Goal: Information Seeking & Learning: Learn about a topic

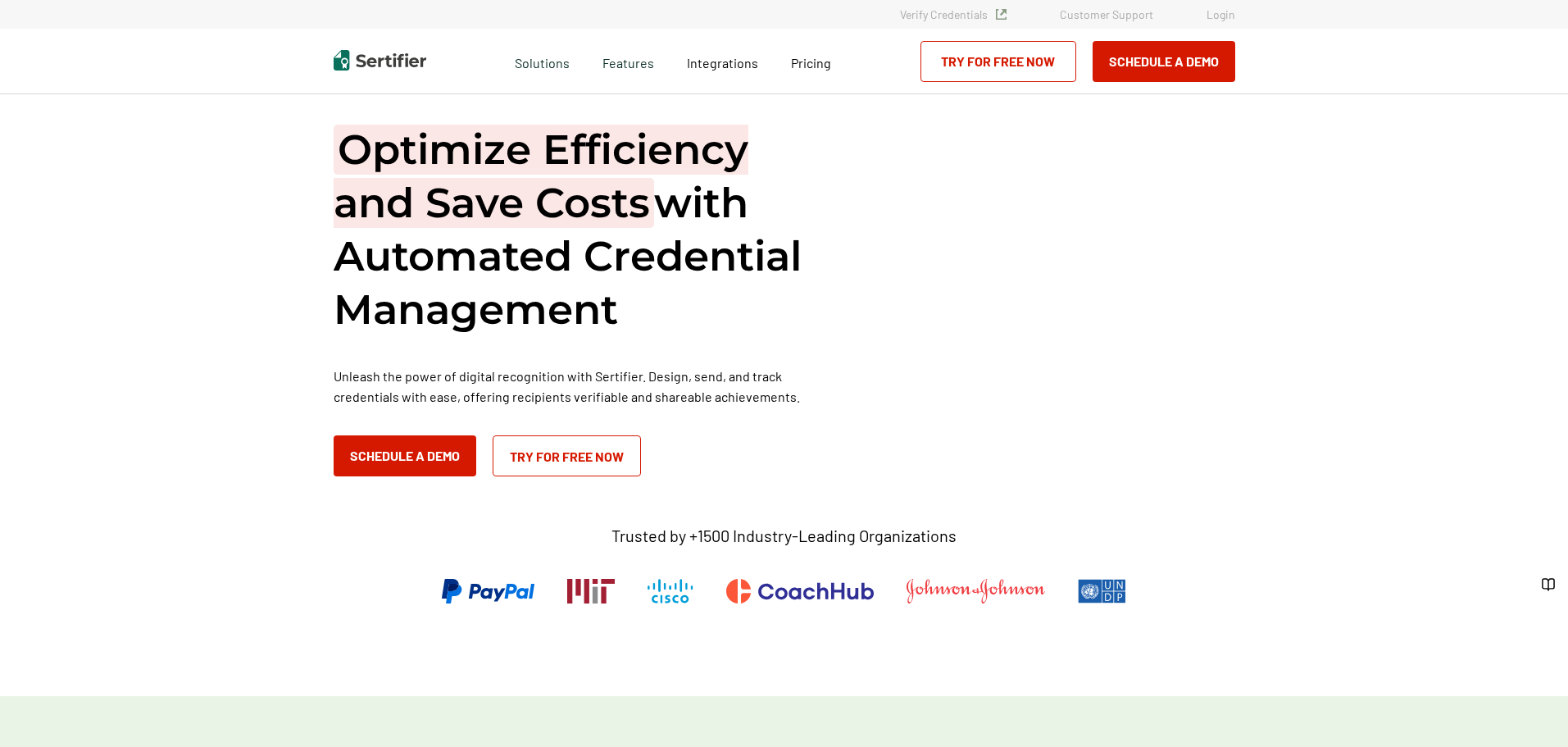
click at [804, 70] on span "Pricing" at bounding box center [811, 62] width 40 height 15
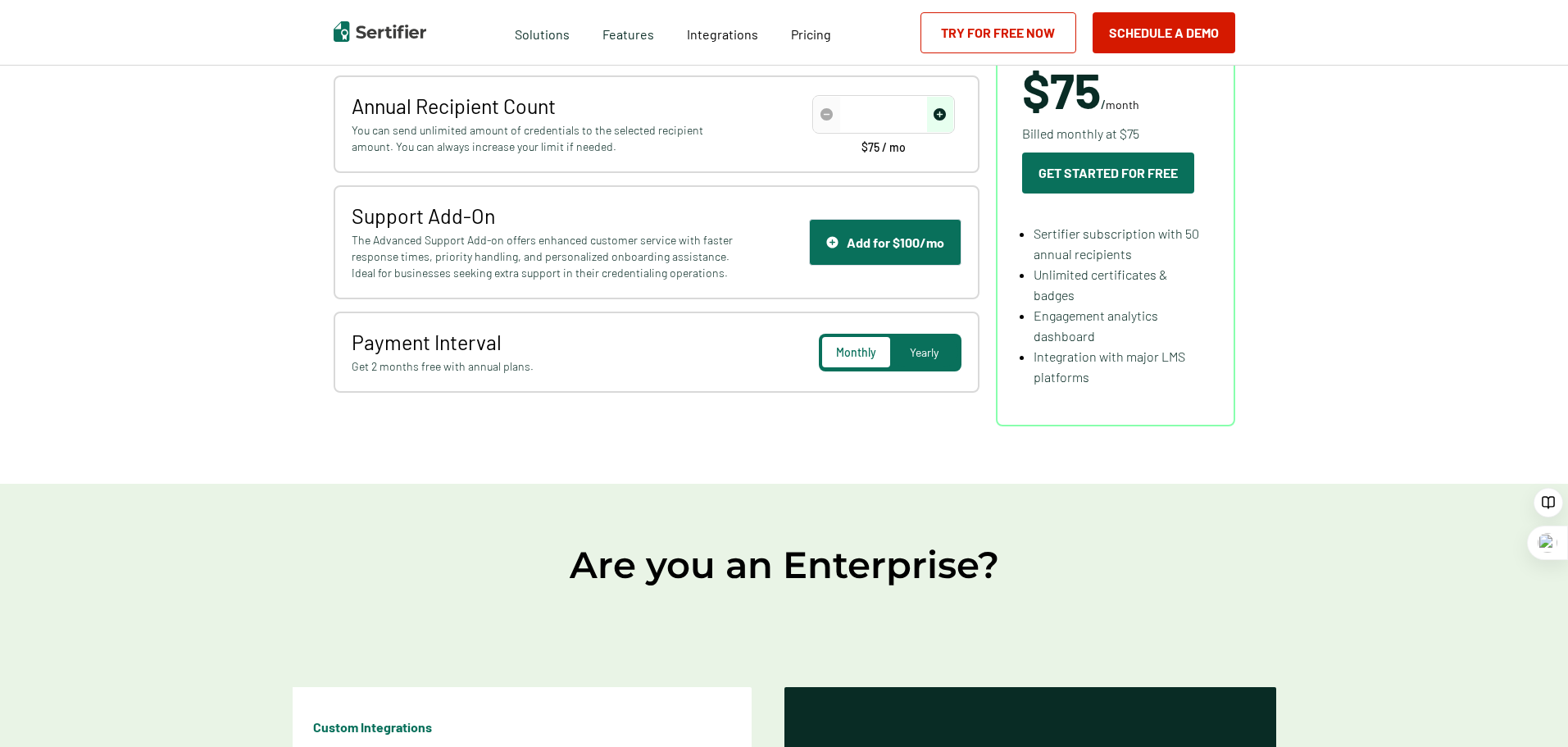
type input "50"
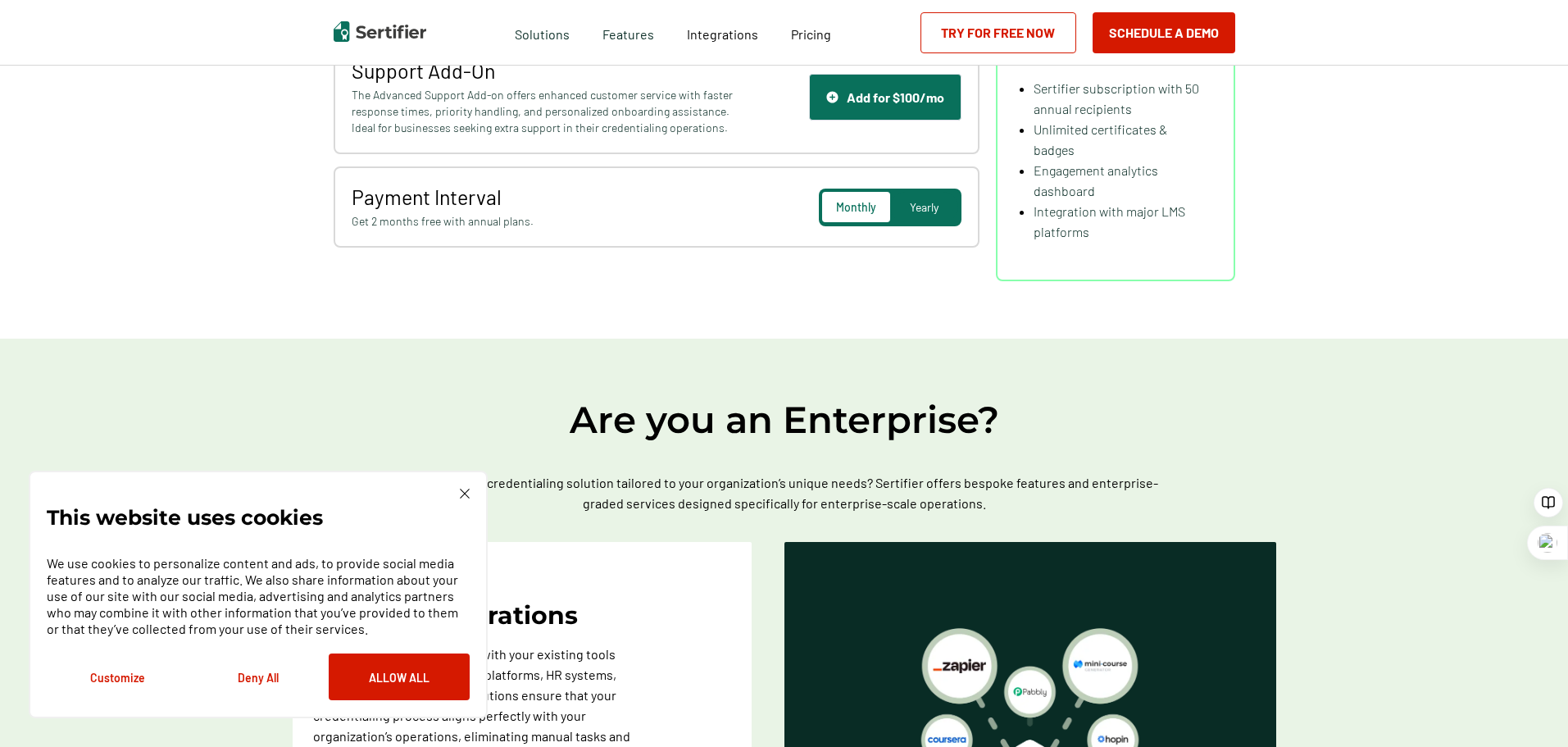
scroll to position [452, 0]
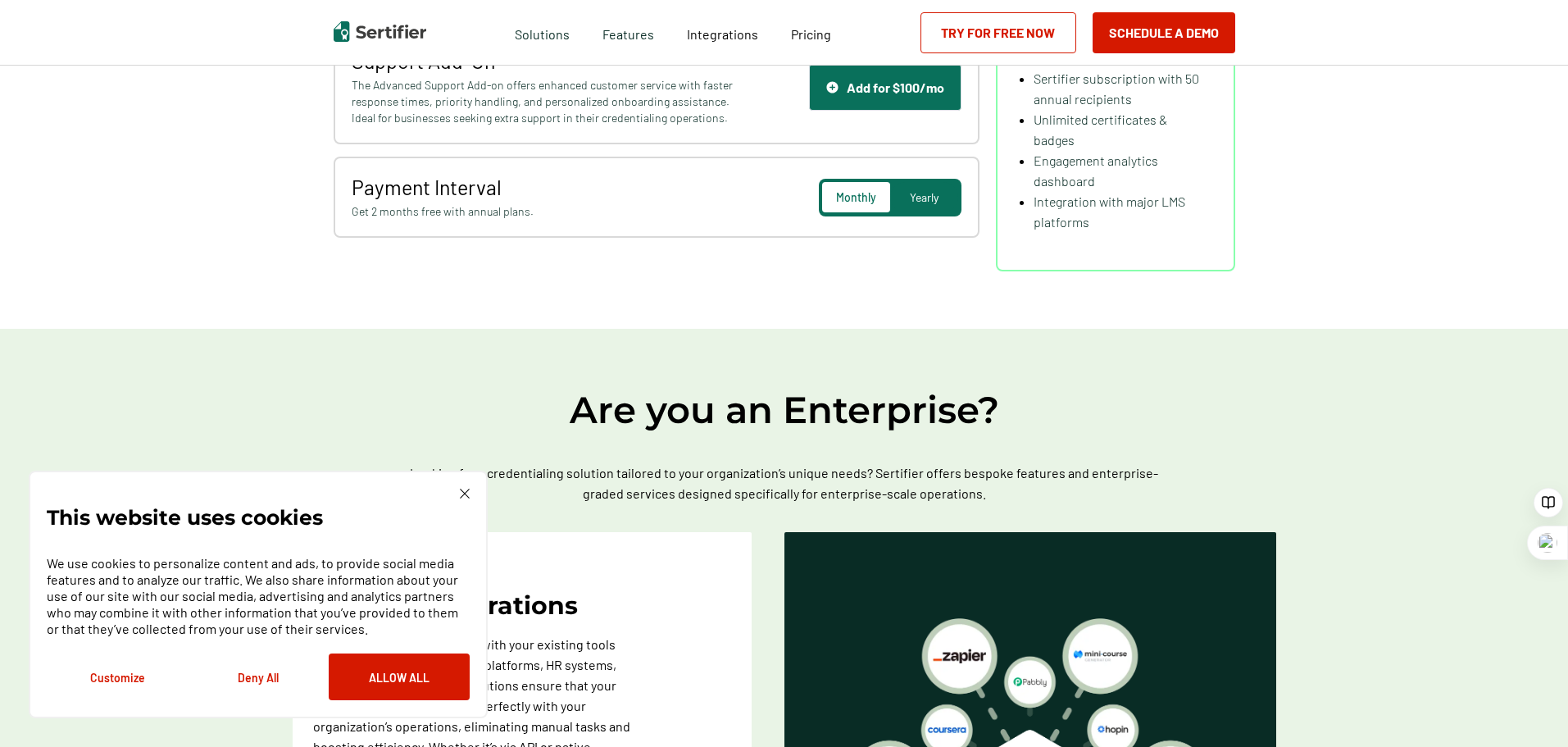
click at [462, 488] on img at bounding box center [465, 493] width 10 height 10
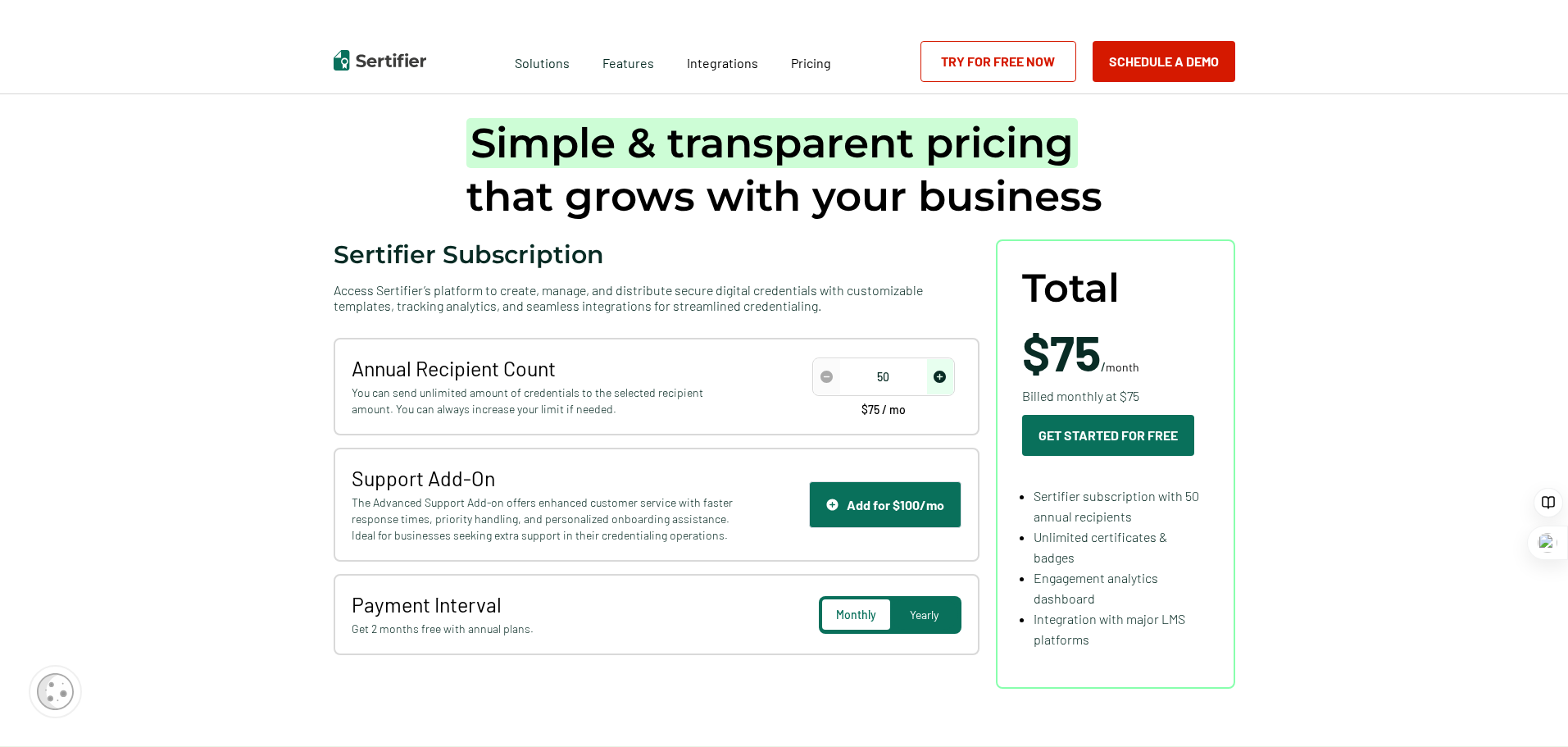
scroll to position [0, 0]
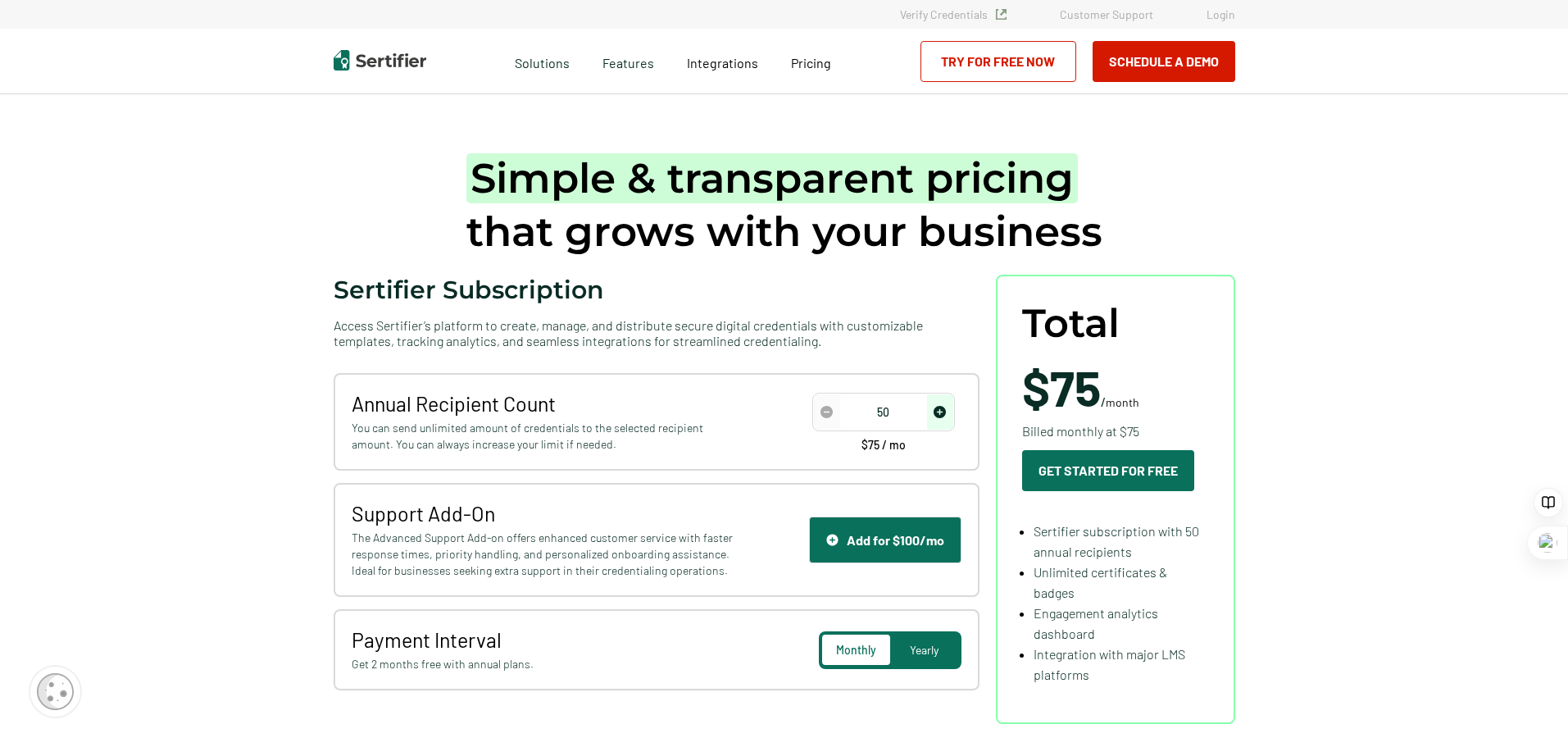
click at [719, 62] on span "Integrations" at bounding box center [722, 62] width 71 height 15
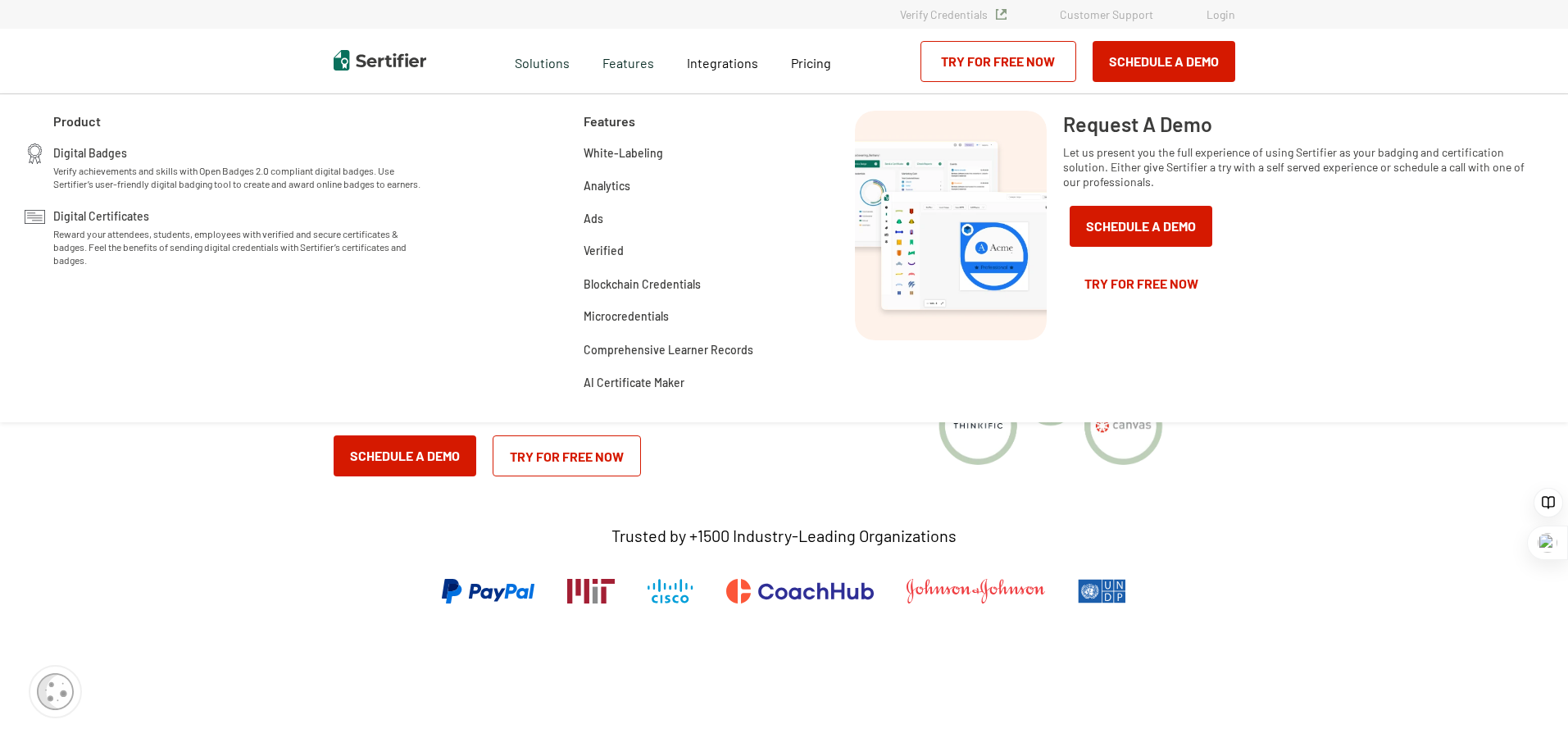
click at [155, 158] on div "Digital Badges Verify achievements and skills with Open Badges 2.0 compliant di…" at bounding box center [240, 167] width 375 height 47
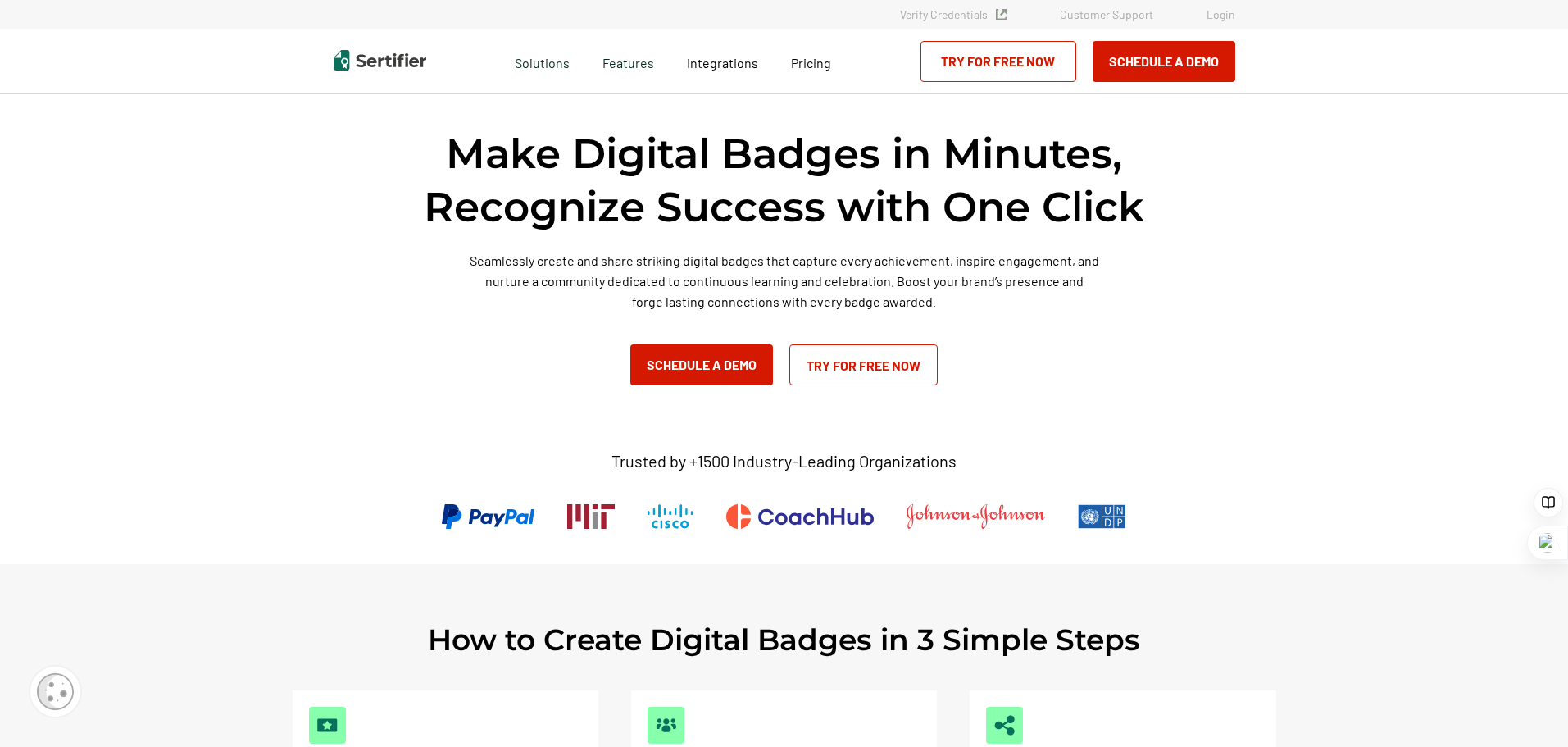
click at [816, 64] on span "Pricing" at bounding box center [811, 62] width 40 height 15
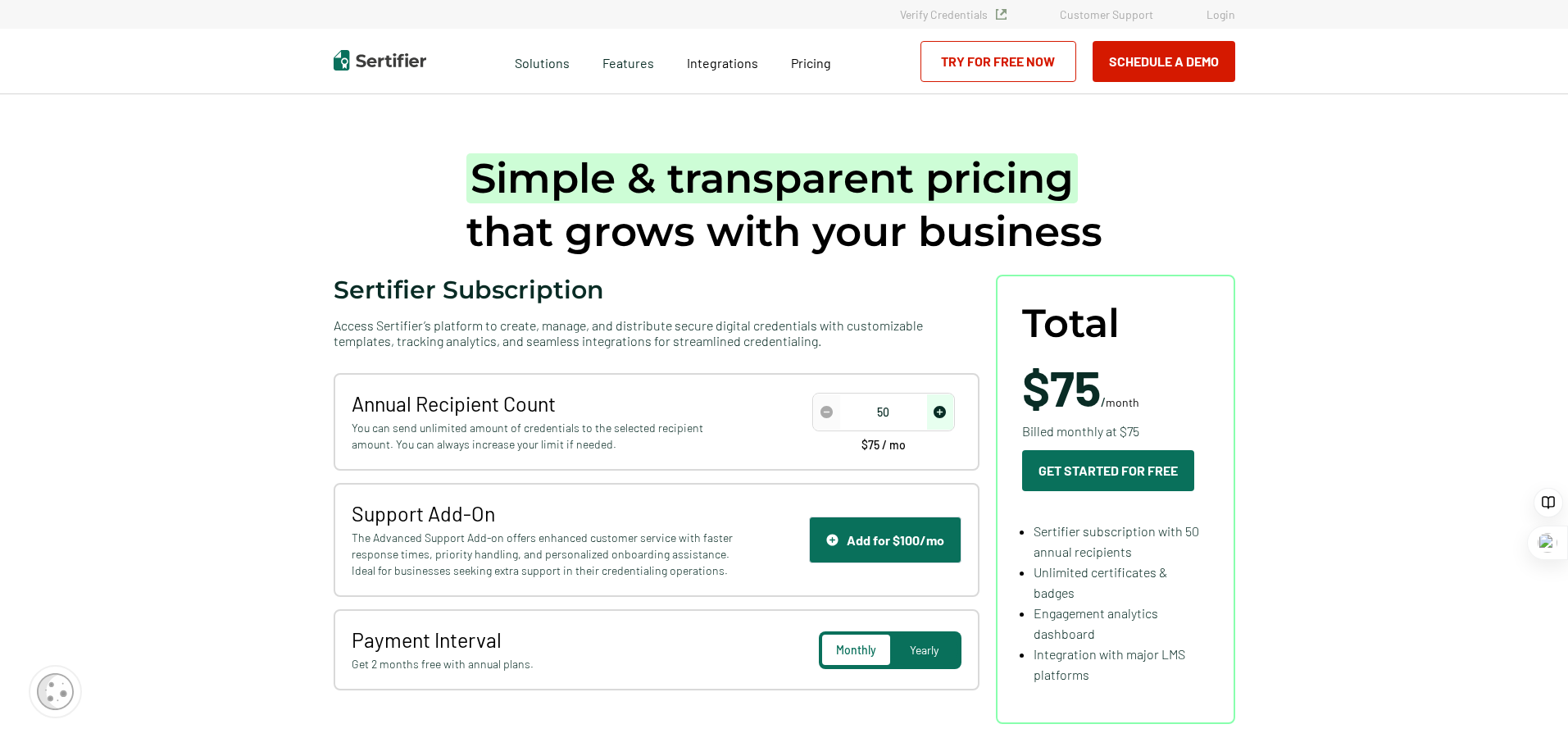
click at [1164, 64] on button "Schedule a Demo" at bounding box center [1164, 61] width 143 height 41
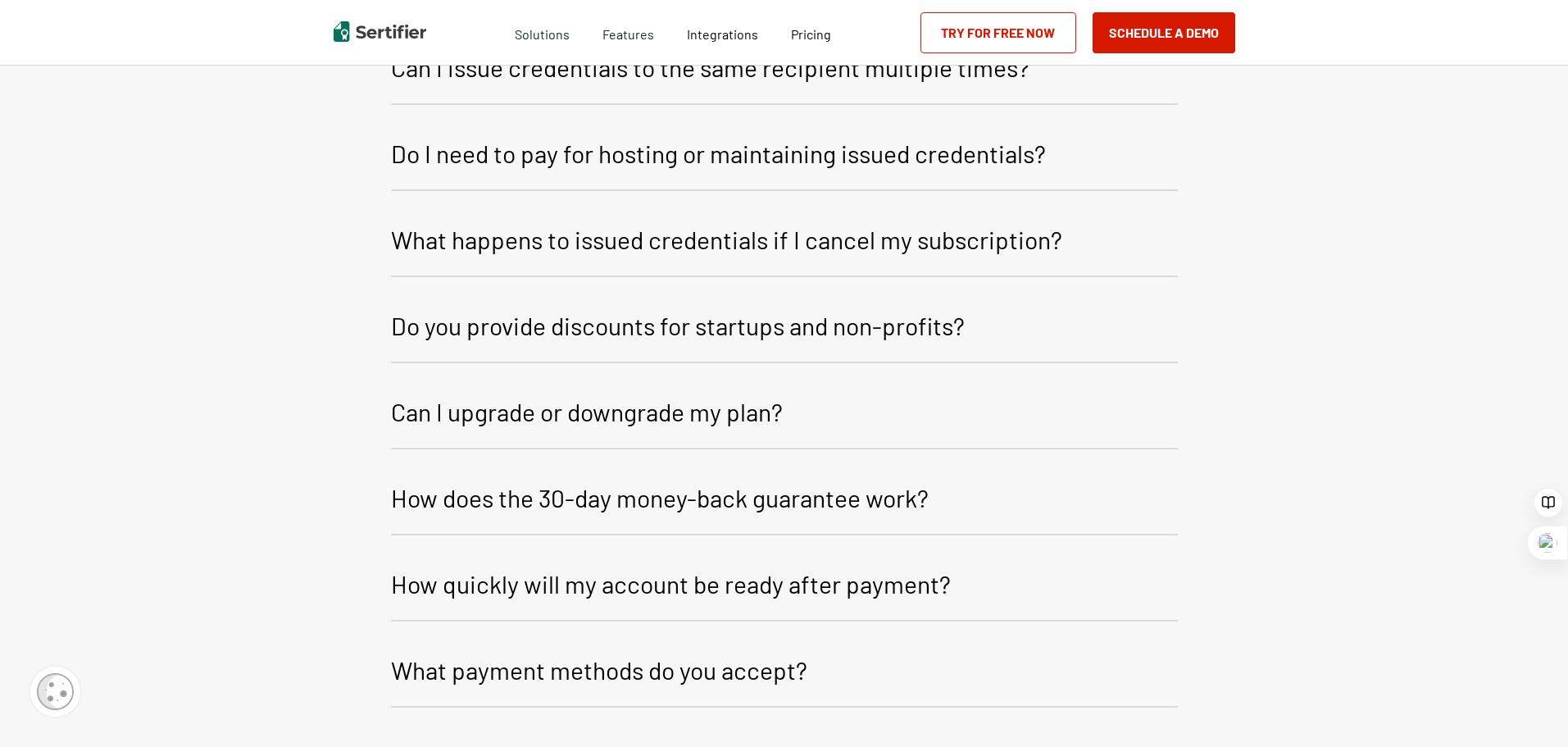
scroll to position [1898, 0]
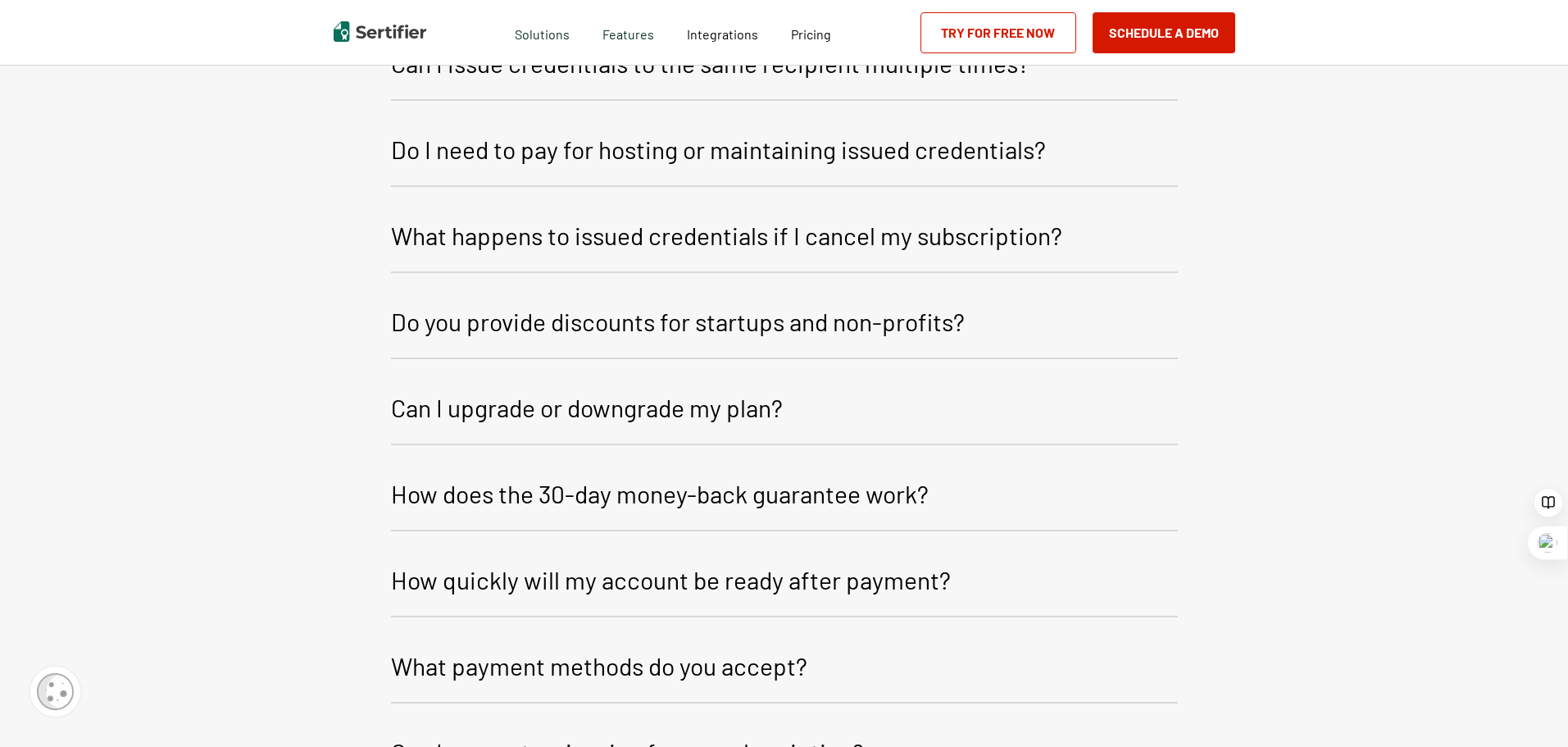
click at [883, 317] on p "Do you provide discounts for startups and non-profits?" at bounding box center [677, 321] width 574 height 39
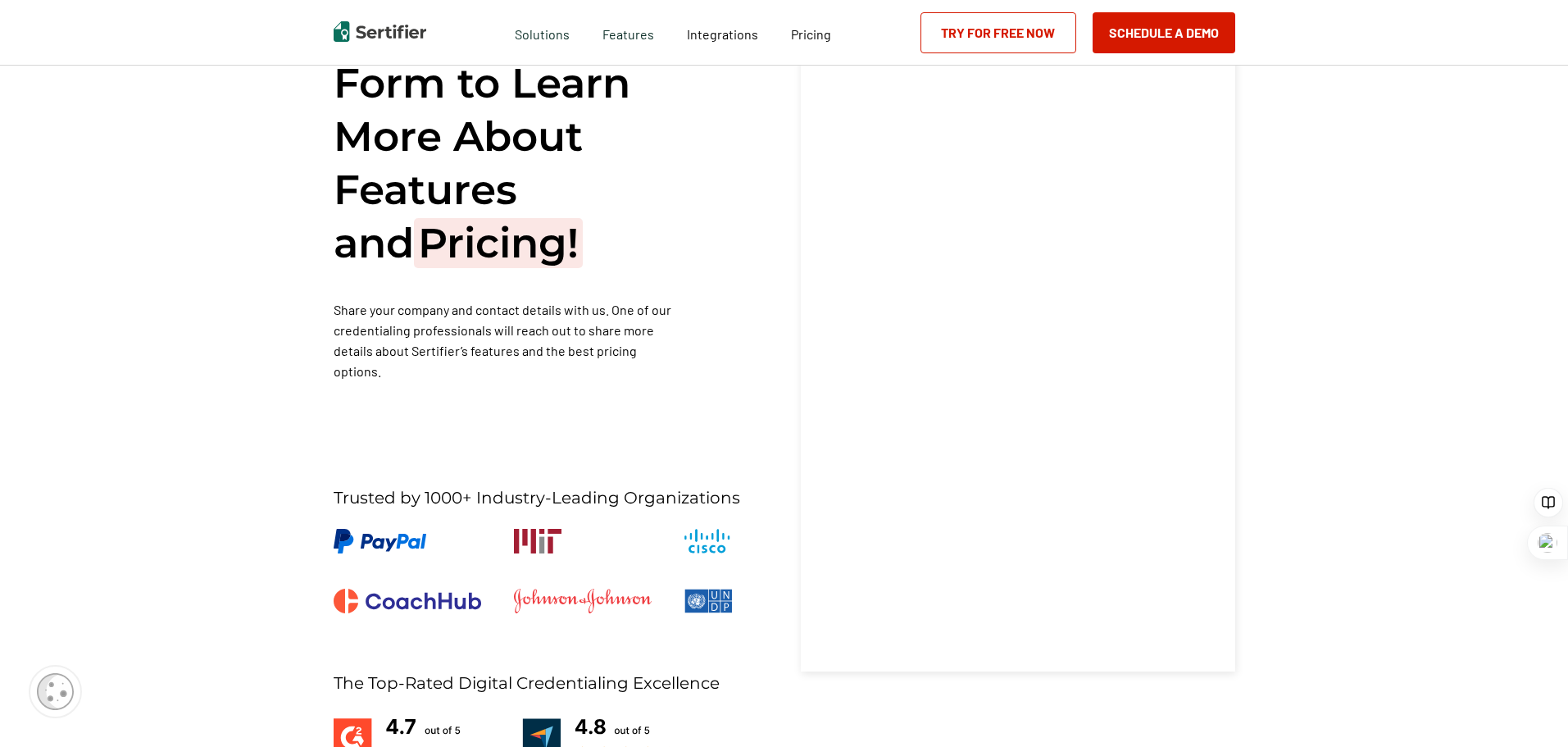
scroll to position [127, 0]
click at [809, 24] on link "Pricing" at bounding box center [811, 32] width 40 height 20
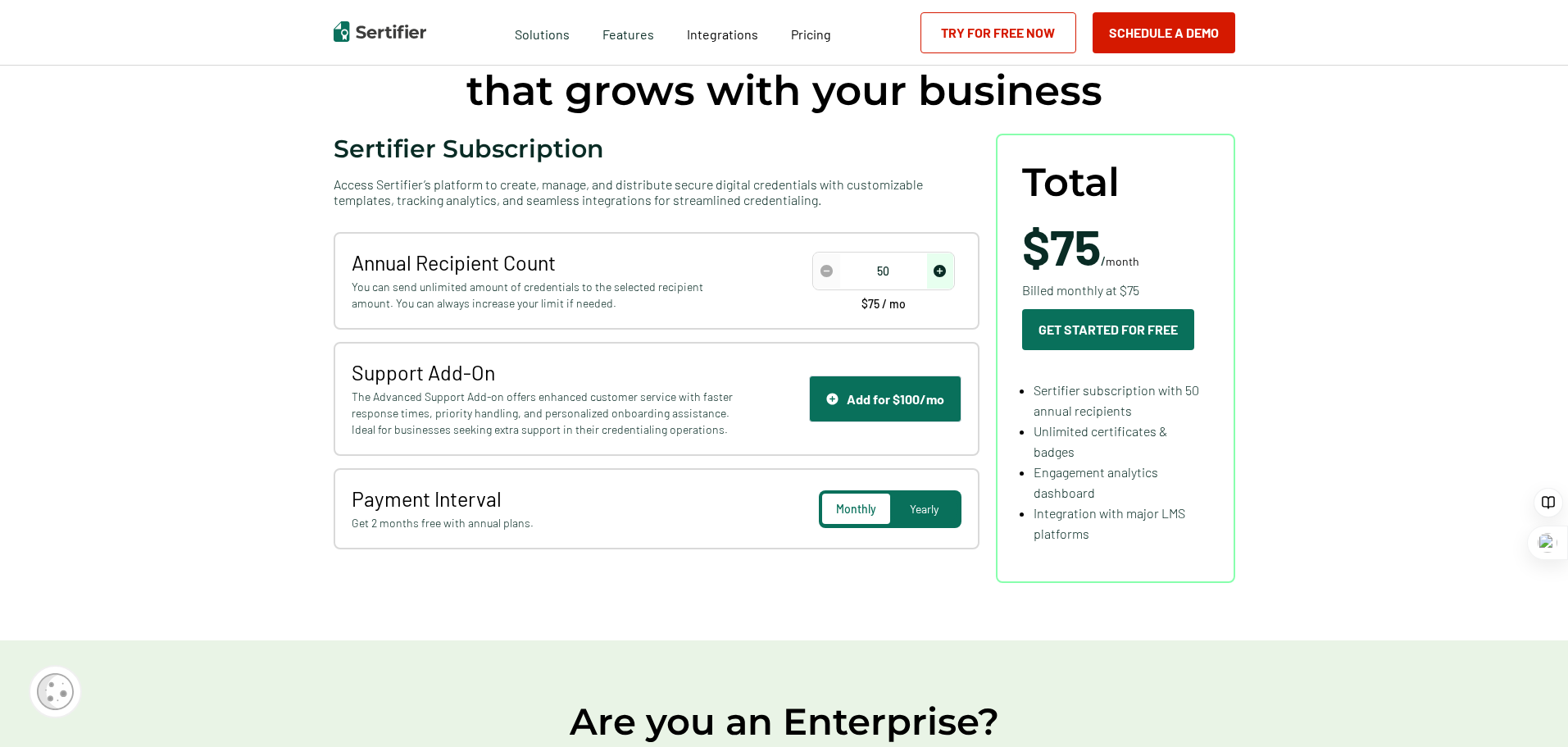
scroll to position [111, 0]
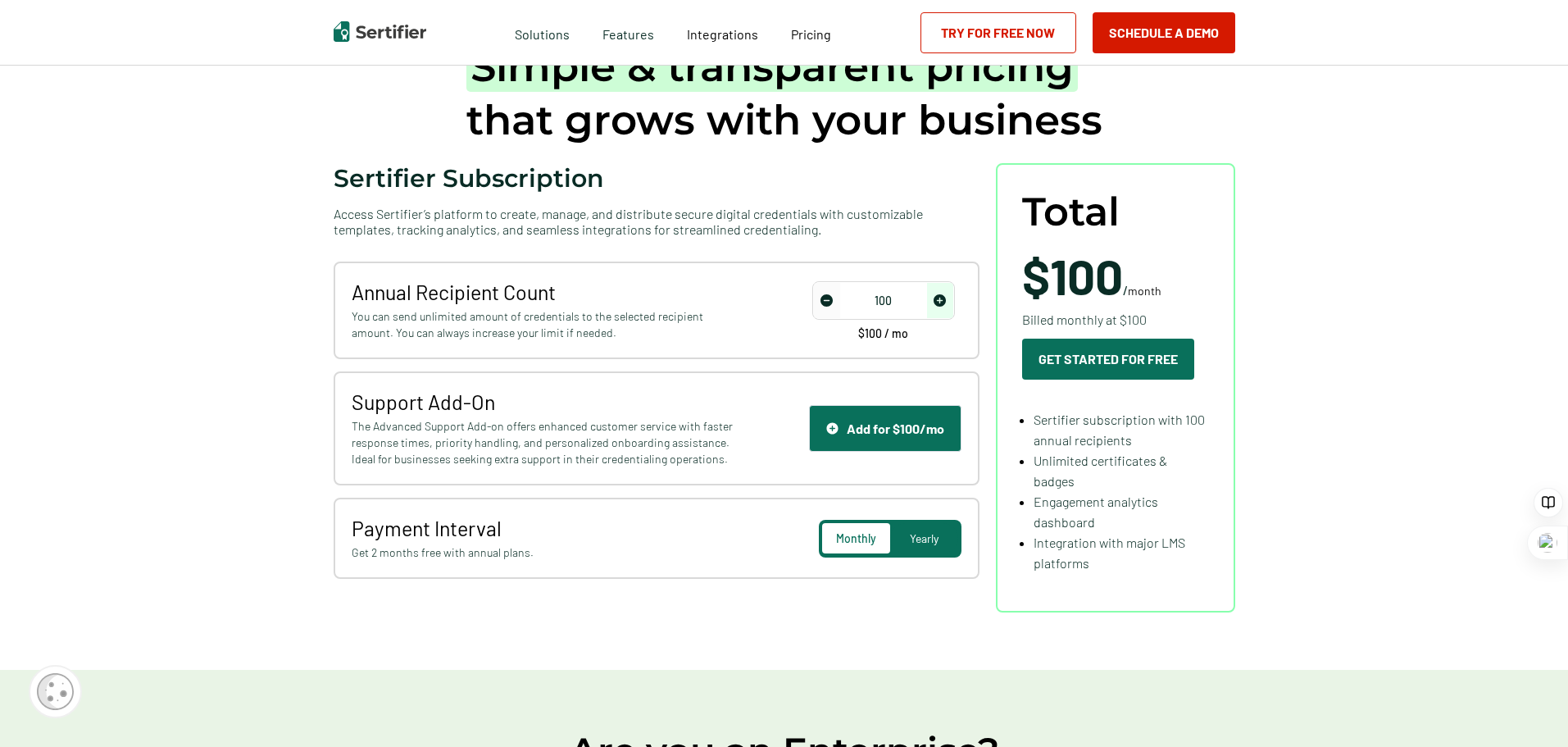
click at [951, 310] on span "increase number" at bounding box center [940, 300] width 26 height 35
type input "200"
click at [951, 310] on span "increase number" at bounding box center [940, 300] width 26 height 35
